Goal: Check status: Check status

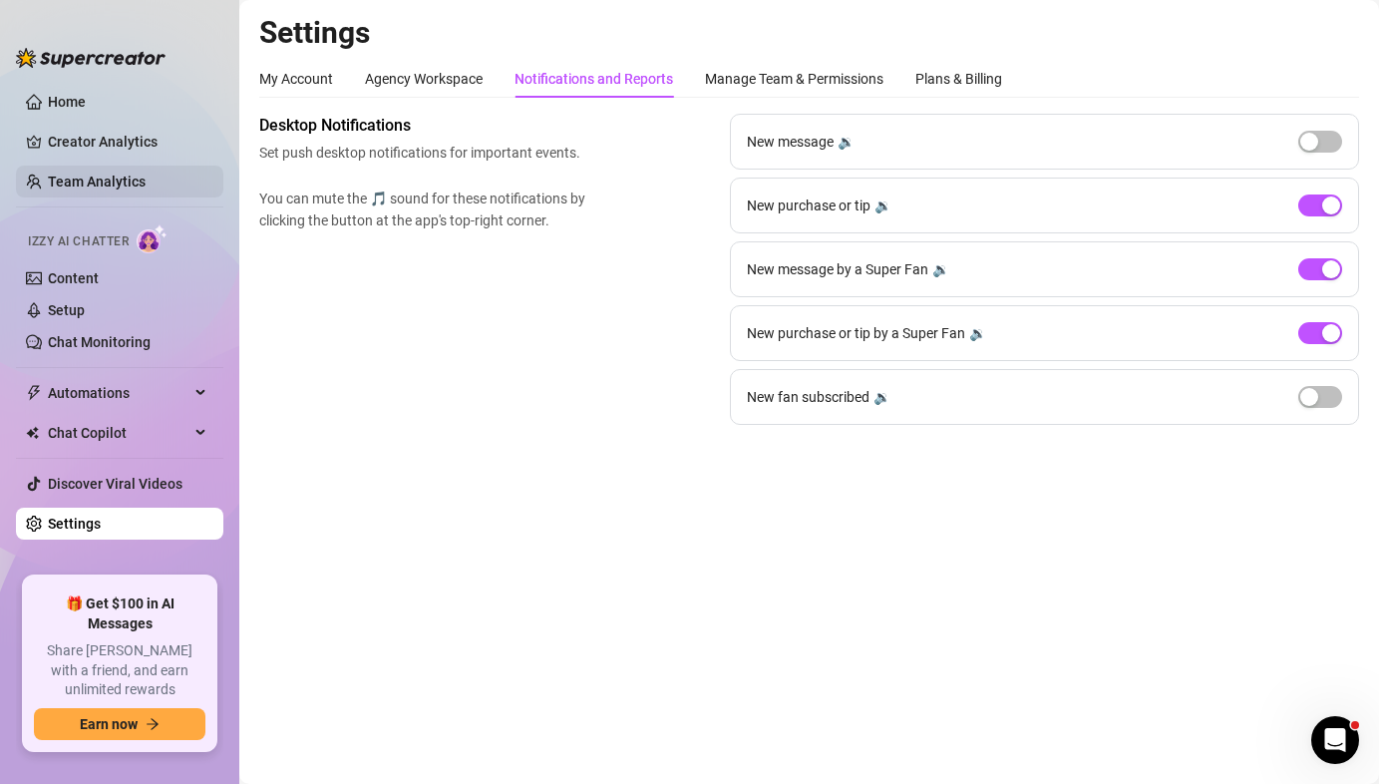
click at [133, 174] on link "Team Analytics" at bounding box center [97, 182] width 98 height 16
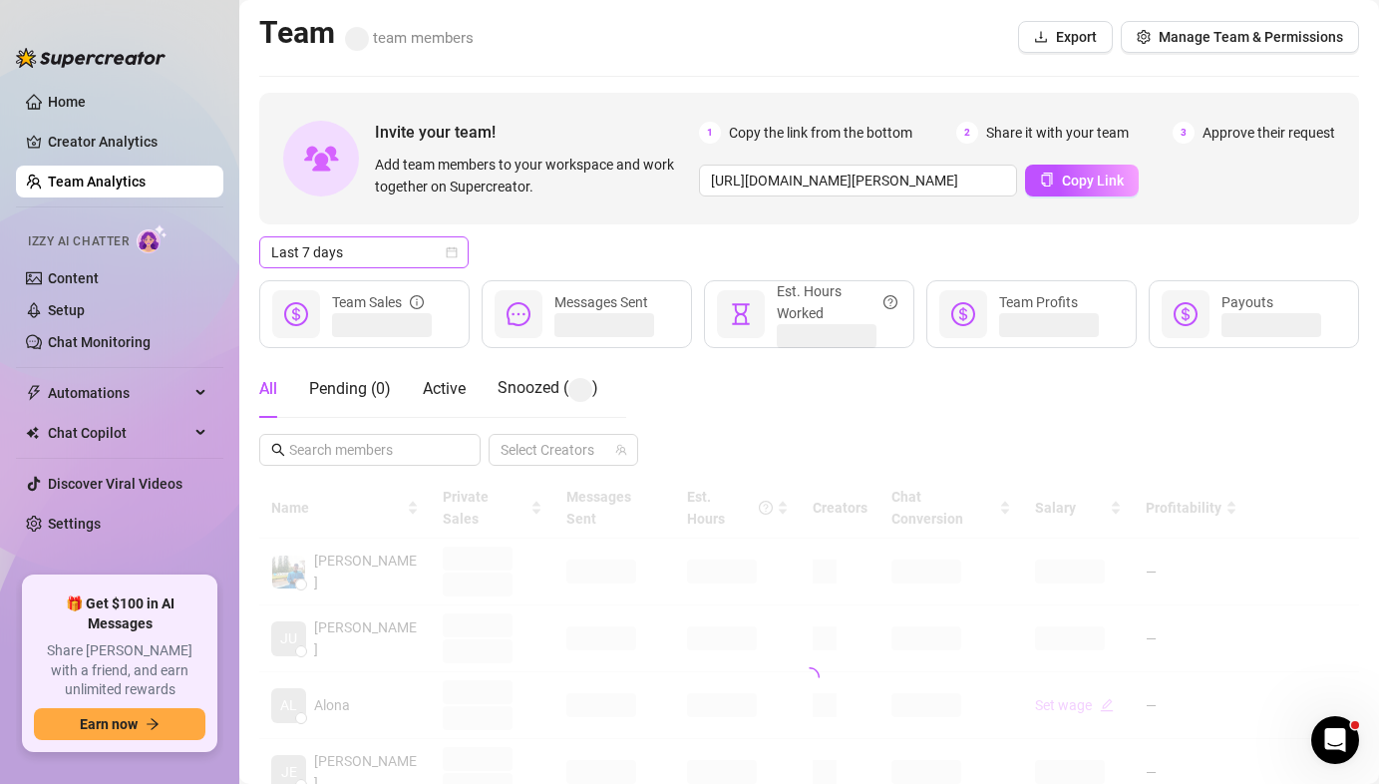
click at [430, 260] on span "Last 7 days" at bounding box center [363, 252] width 185 height 30
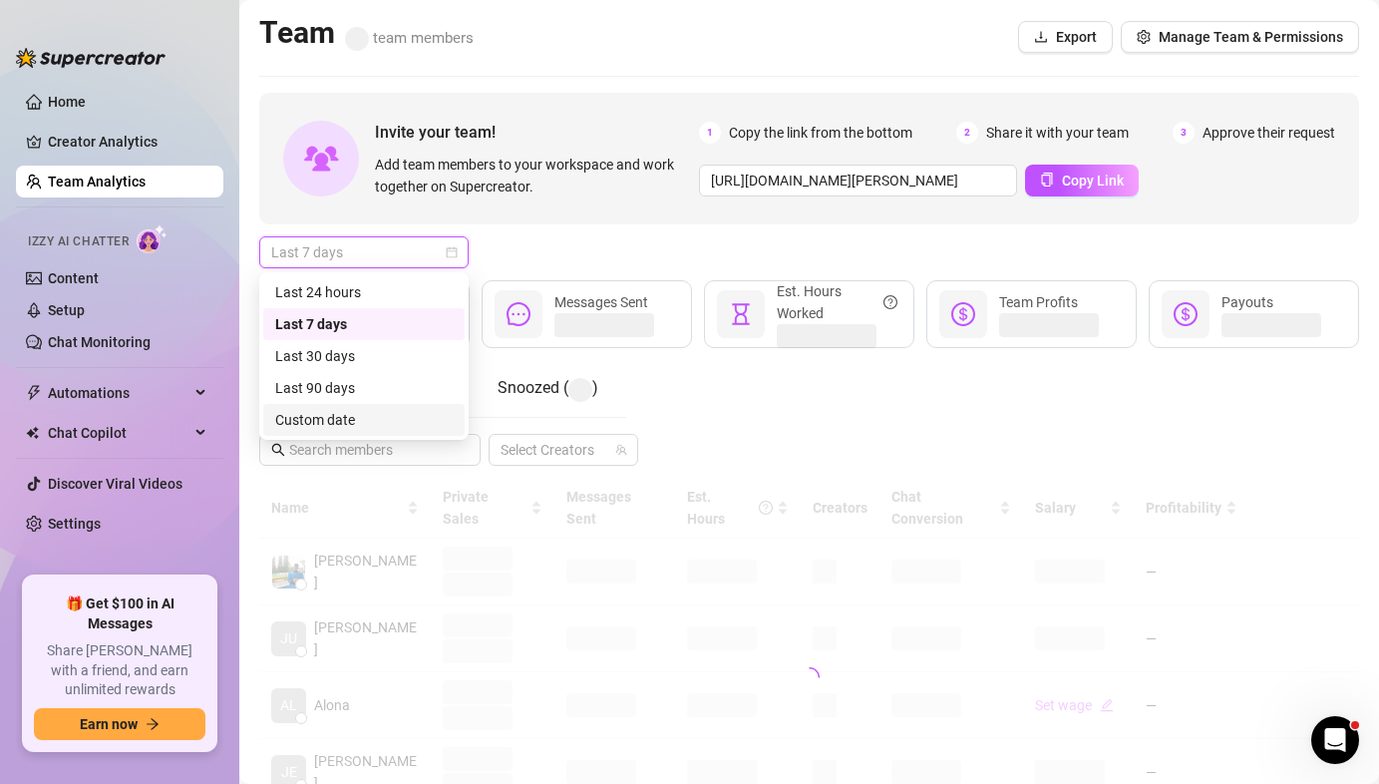
click at [348, 430] on div "Custom date" at bounding box center [364, 420] width 178 height 22
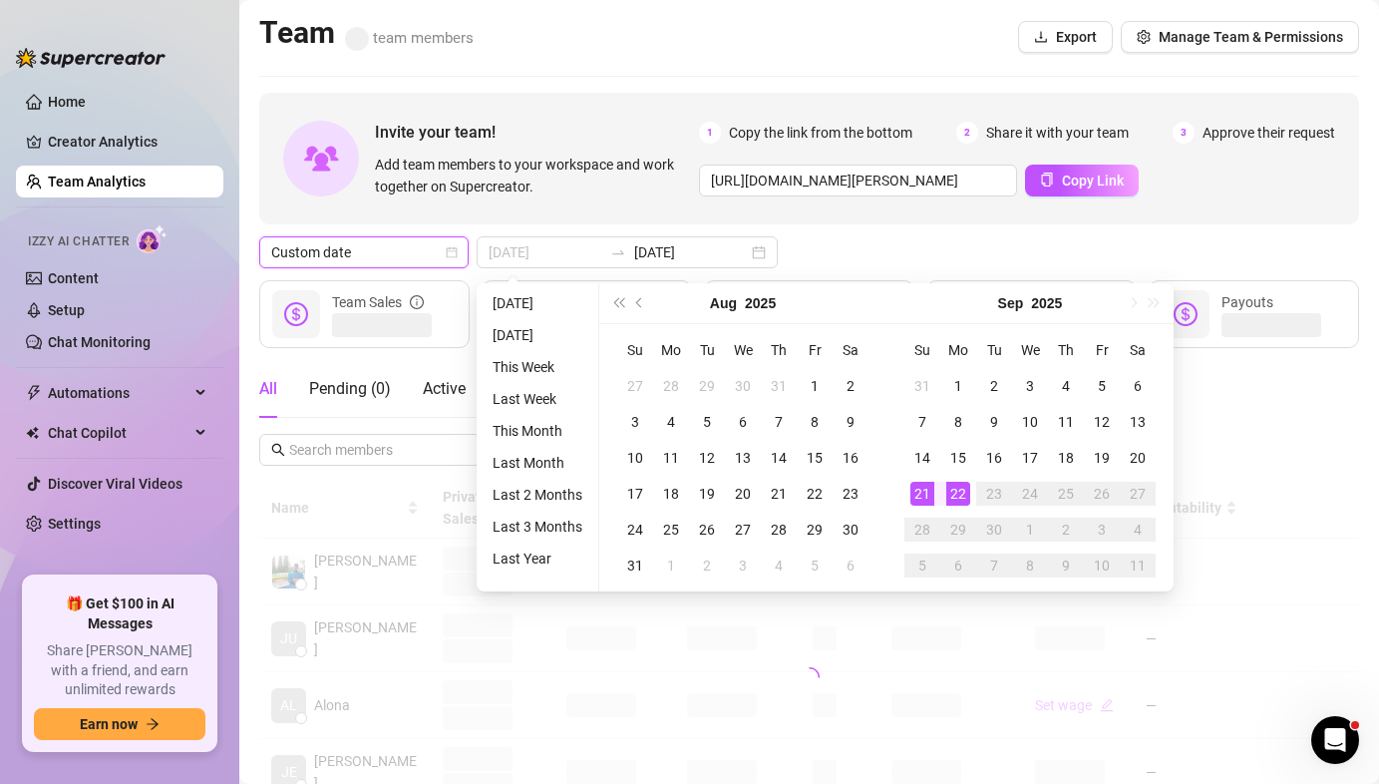
click at [924, 499] on div "21" at bounding box center [922, 494] width 24 height 24
type input "[DATE]"
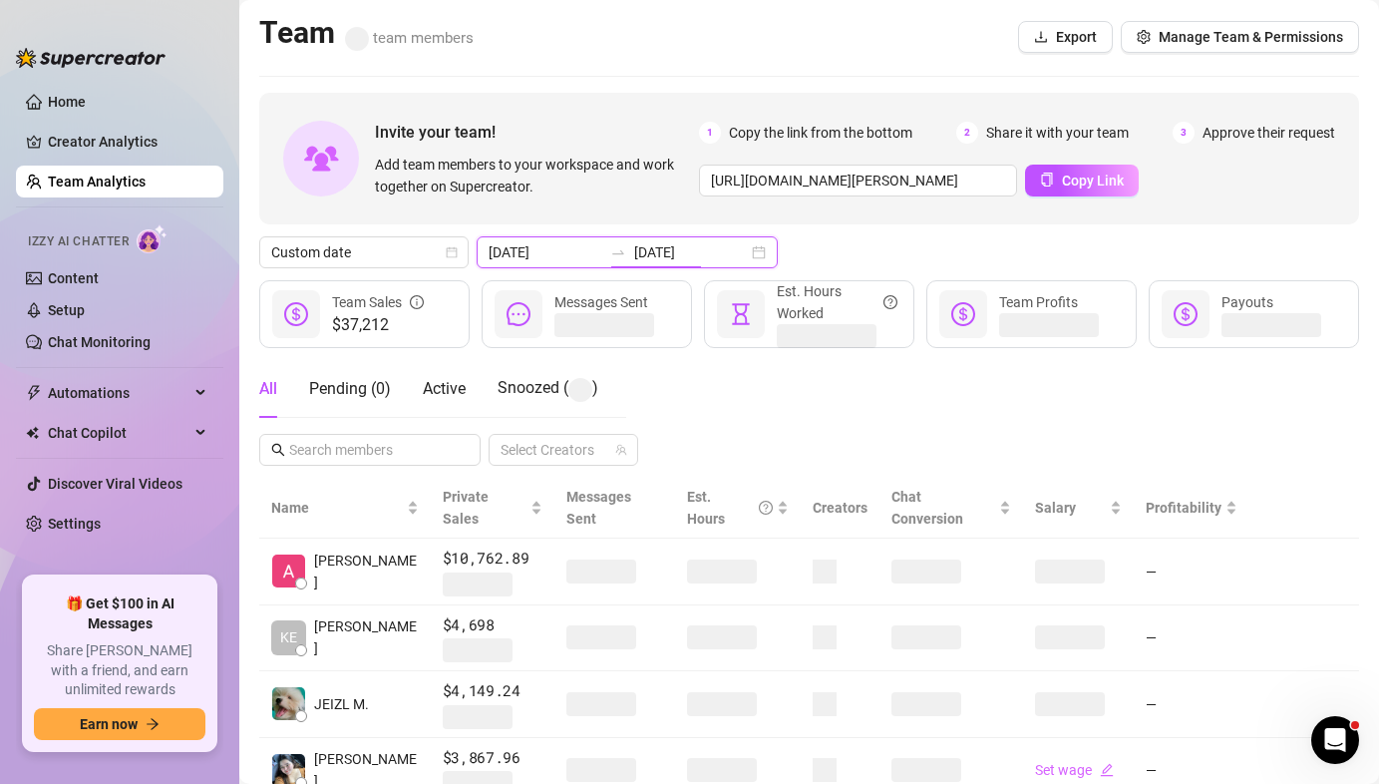
click at [668, 244] on input "[DATE]" at bounding box center [691, 252] width 114 height 22
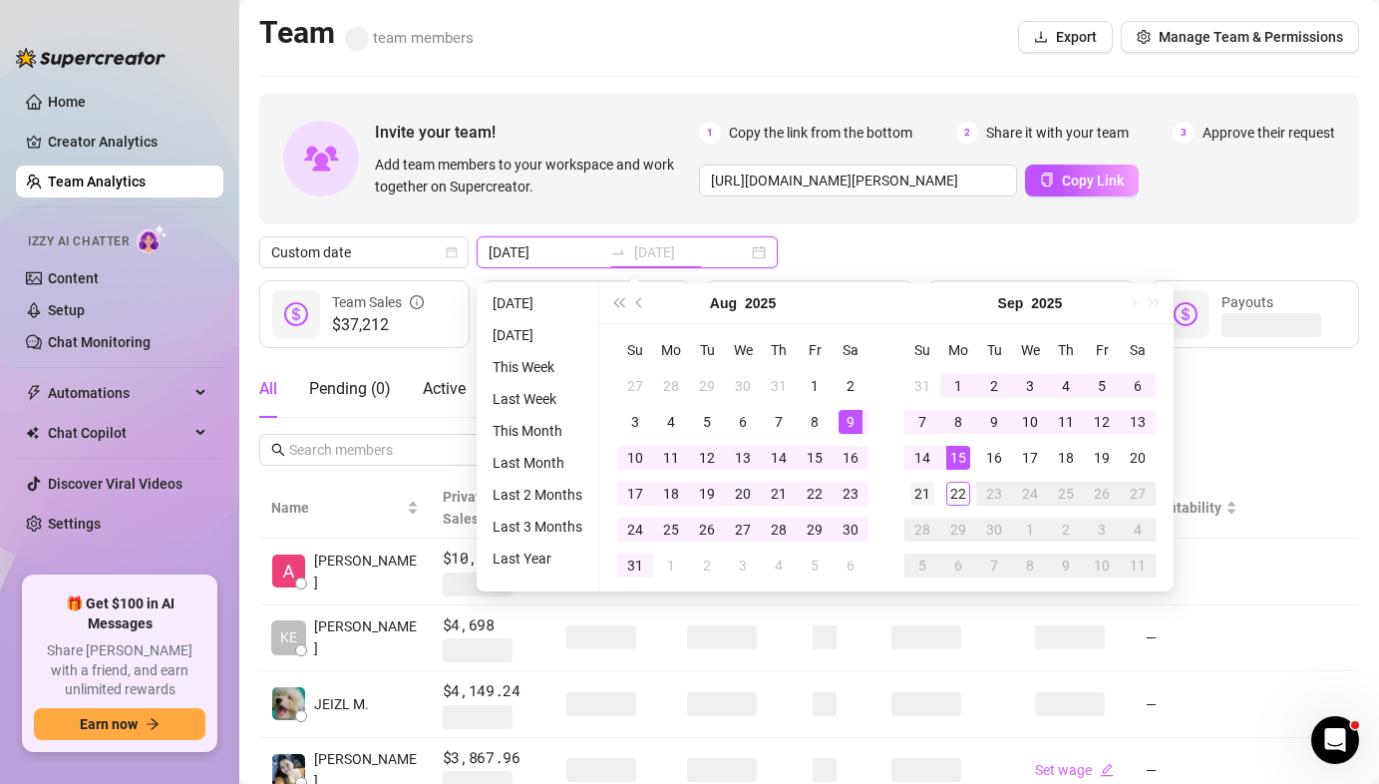
type input "[DATE]"
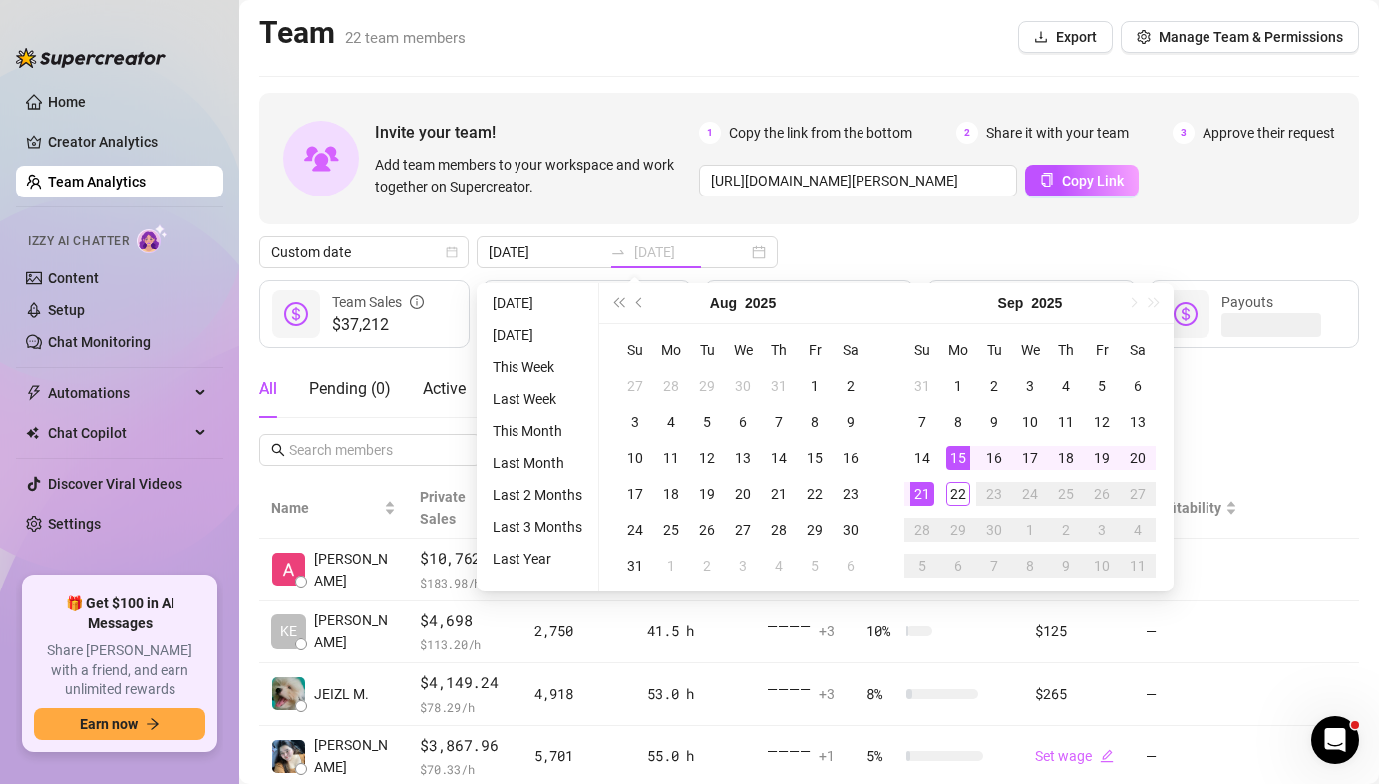
click at [926, 489] on div "21" at bounding box center [922, 494] width 24 height 24
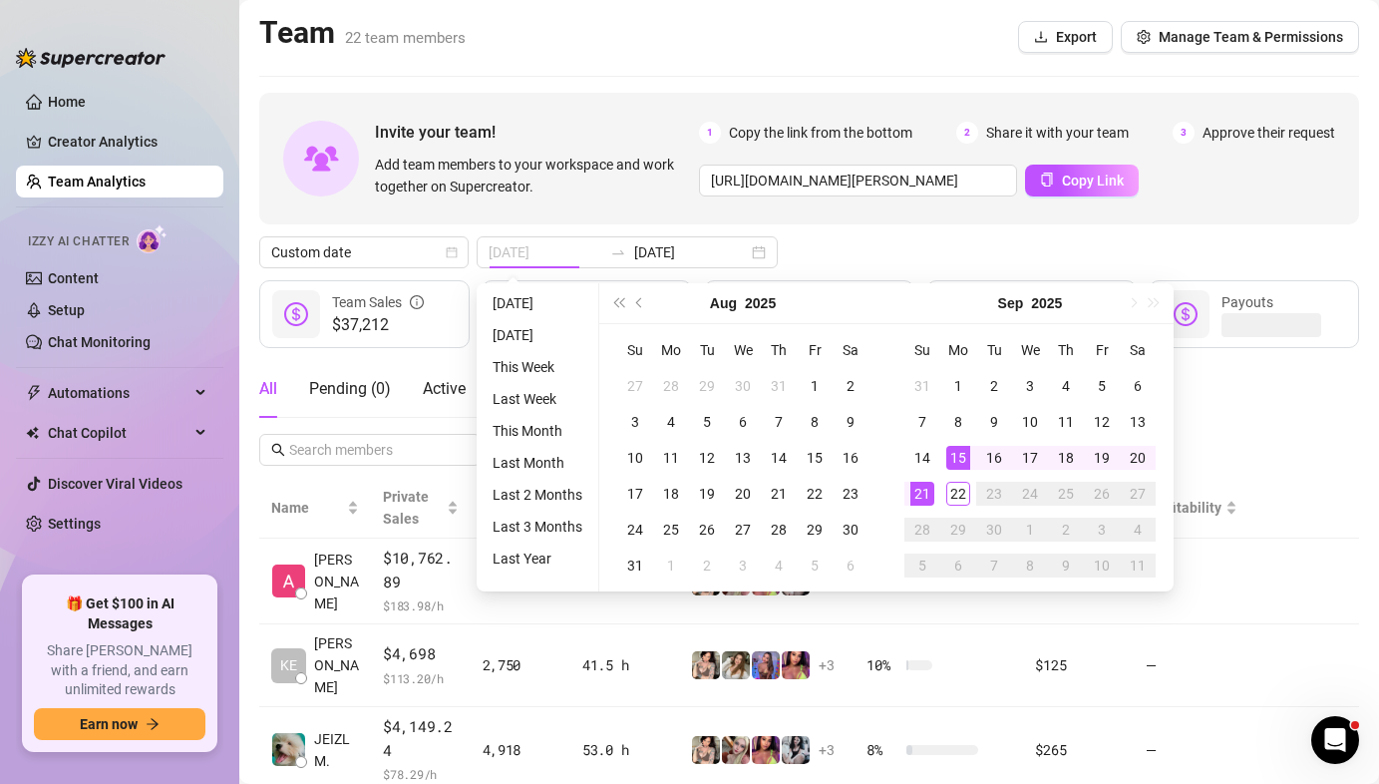
click at [926, 489] on div "21" at bounding box center [922, 494] width 24 height 24
type input "[DATE]"
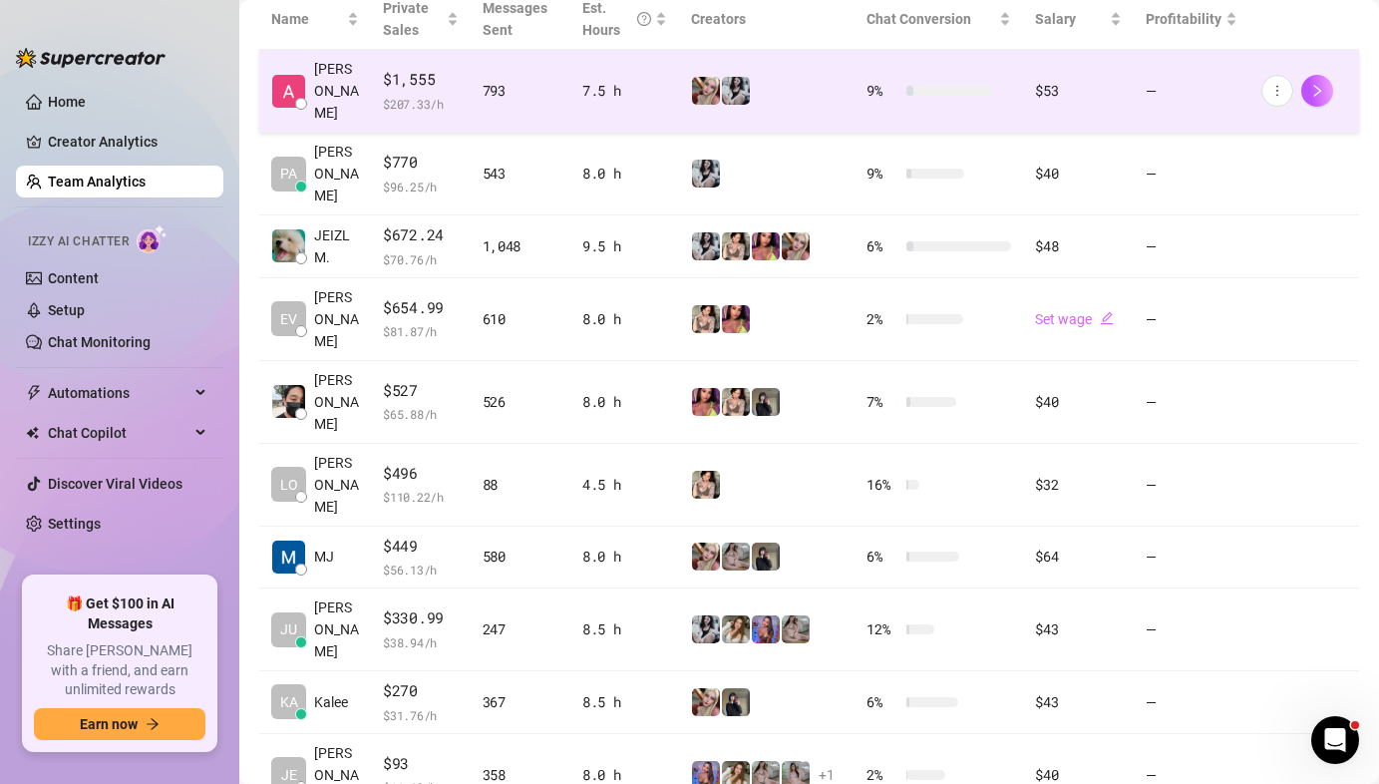
scroll to position [224, 0]
